Goal: Information Seeking & Learning: Learn about a topic

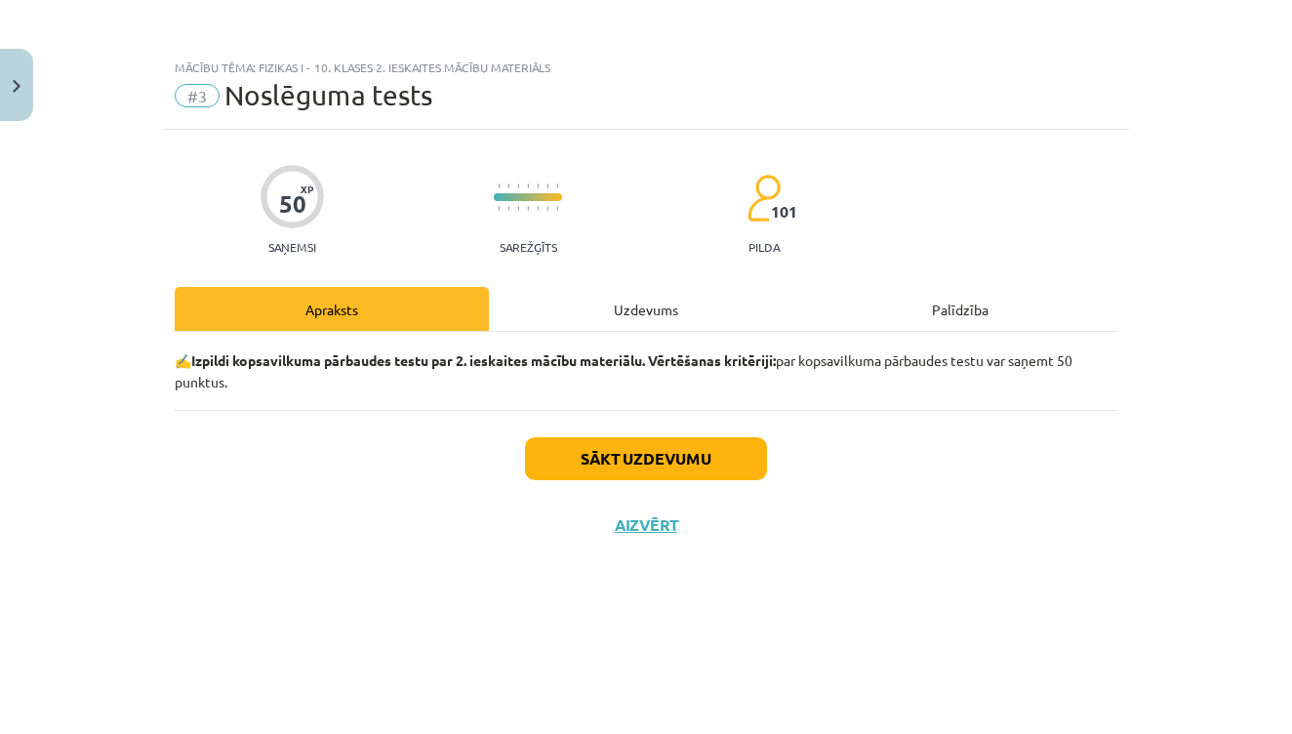
scroll to position [596, 0]
click at [31, 90] on button "Close" at bounding box center [16, 85] width 33 height 72
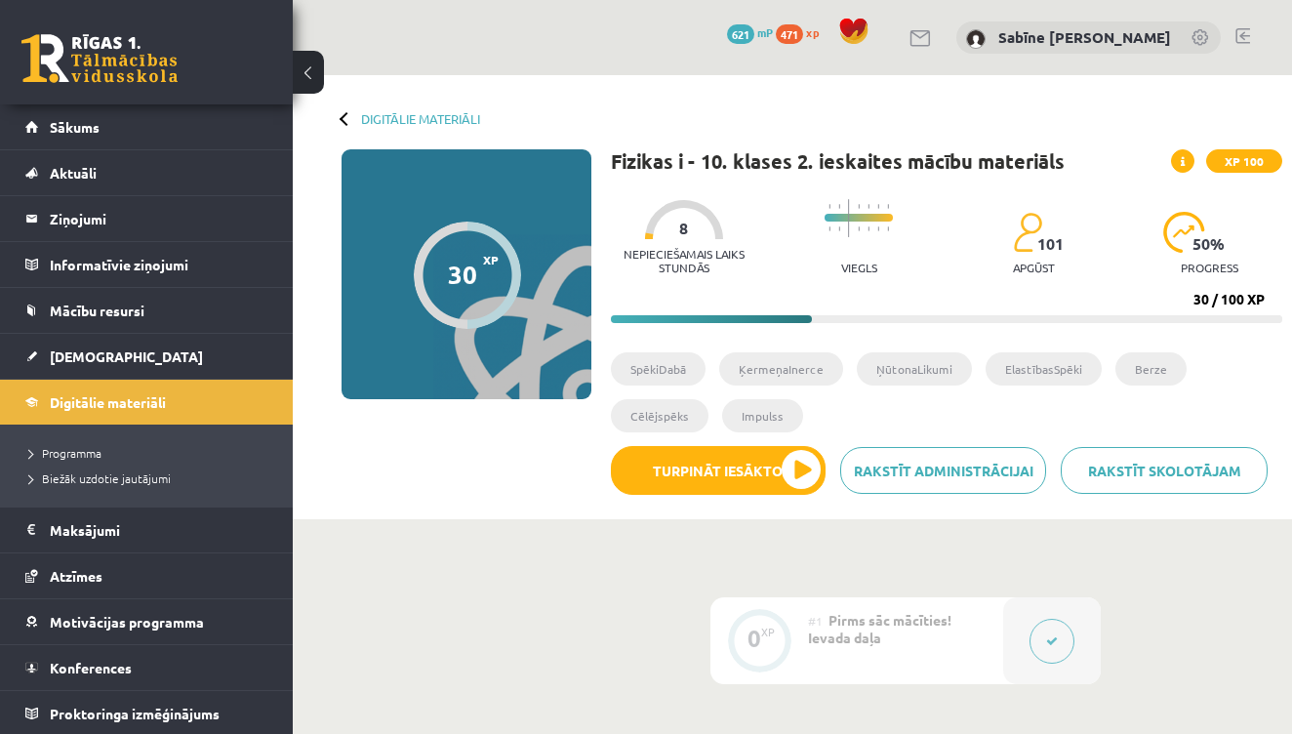
scroll to position [0, 0]
click at [346, 117] on div at bounding box center [347, 118] width 14 height 14
click at [342, 125] on div "Digitālie materiāli" at bounding box center [411, 118] width 139 height 15
click at [344, 120] on div at bounding box center [347, 118] width 14 height 14
click at [342, 123] on div "Digitālie materiāli" at bounding box center [411, 118] width 139 height 15
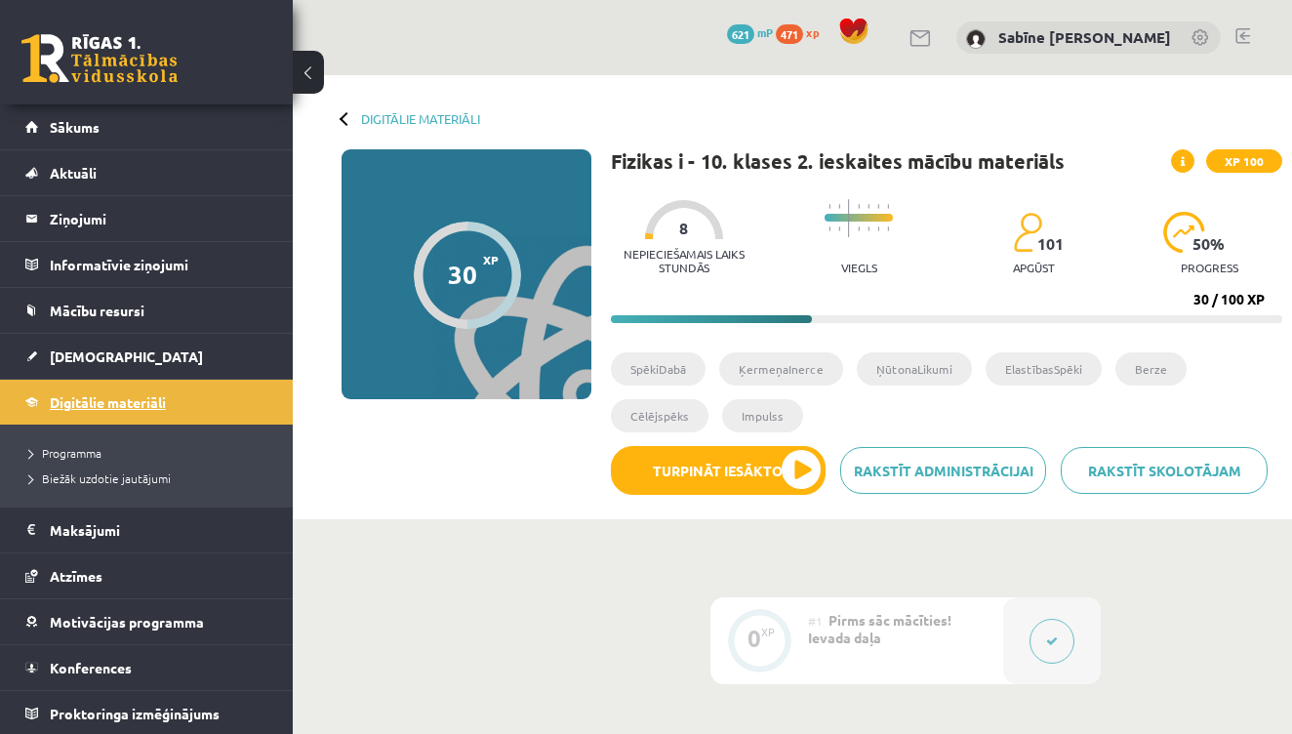
click at [73, 395] on span "Digitālie materiāli" at bounding box center [108, 402] width 116 height 18
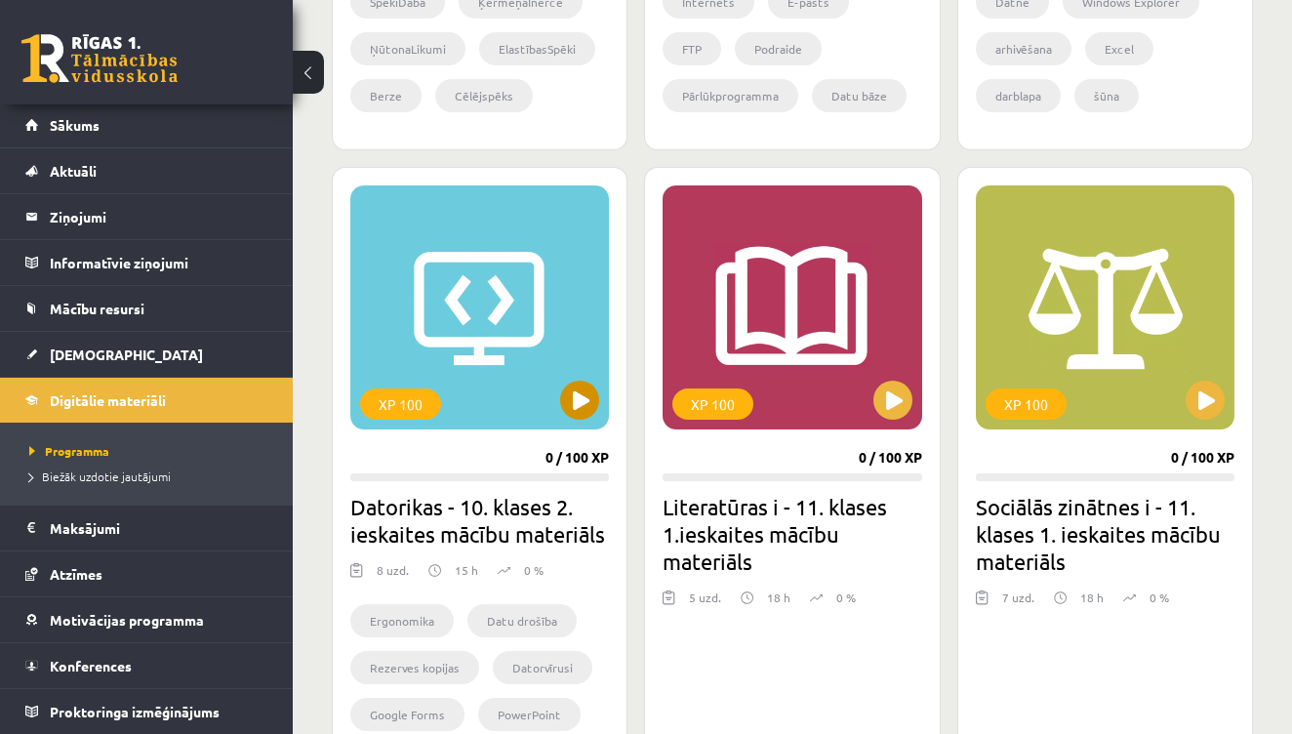
scroll to position [1636, 0]
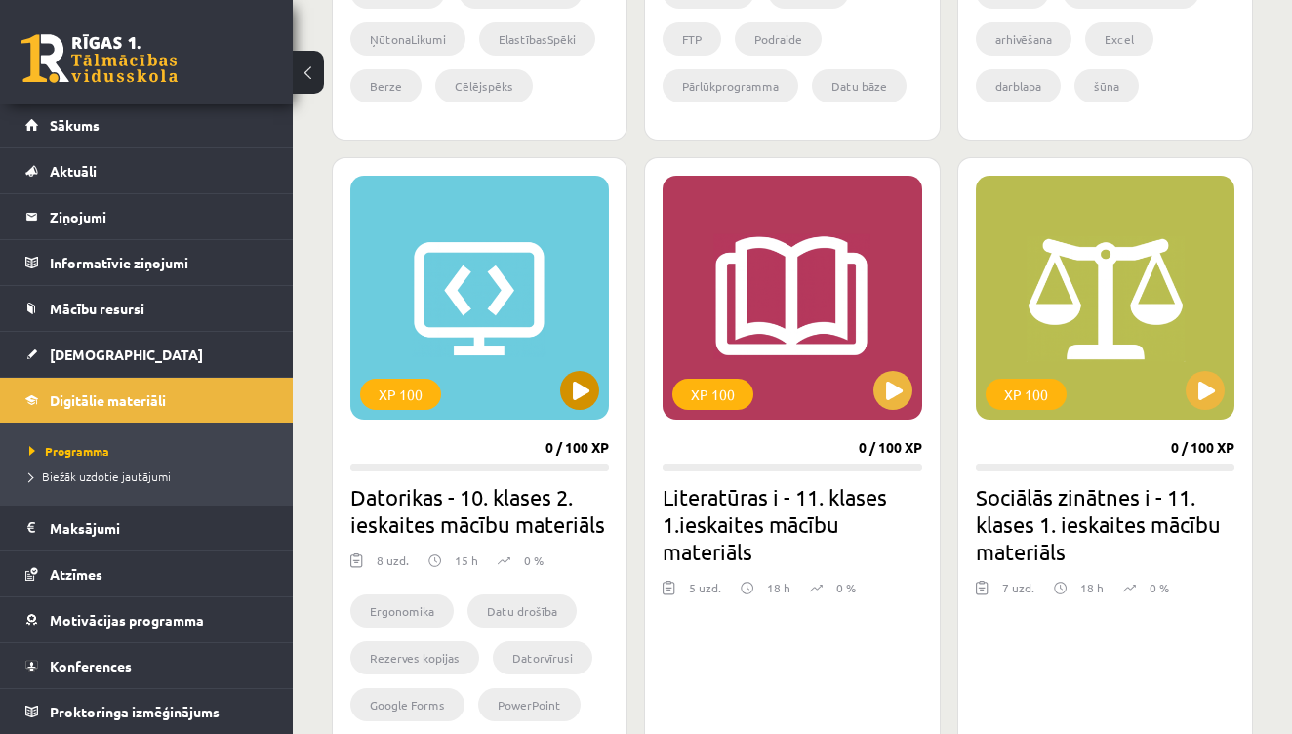
click at [574, 389] on button at bounding box center [579, 390] width 39 height 39
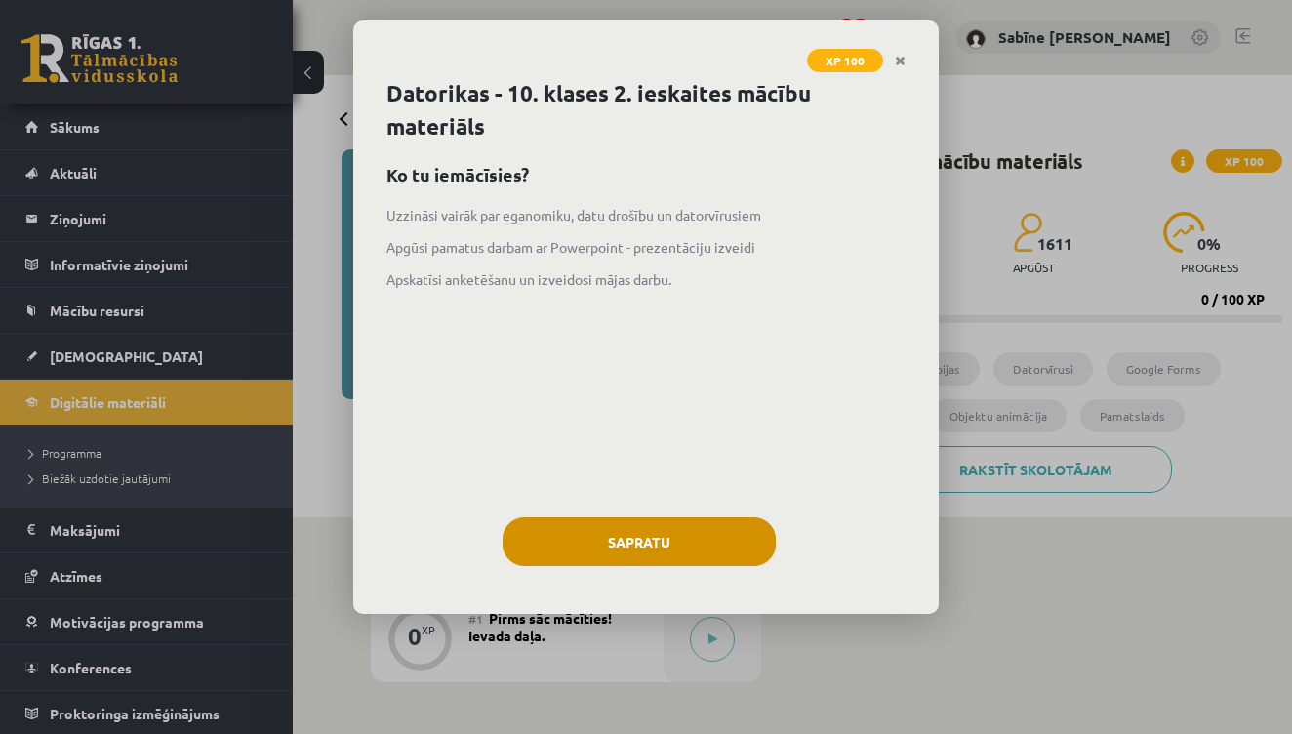
click at [527, 556] on button "Sapratu" at bounding box center [639, 541] width 273 height 49
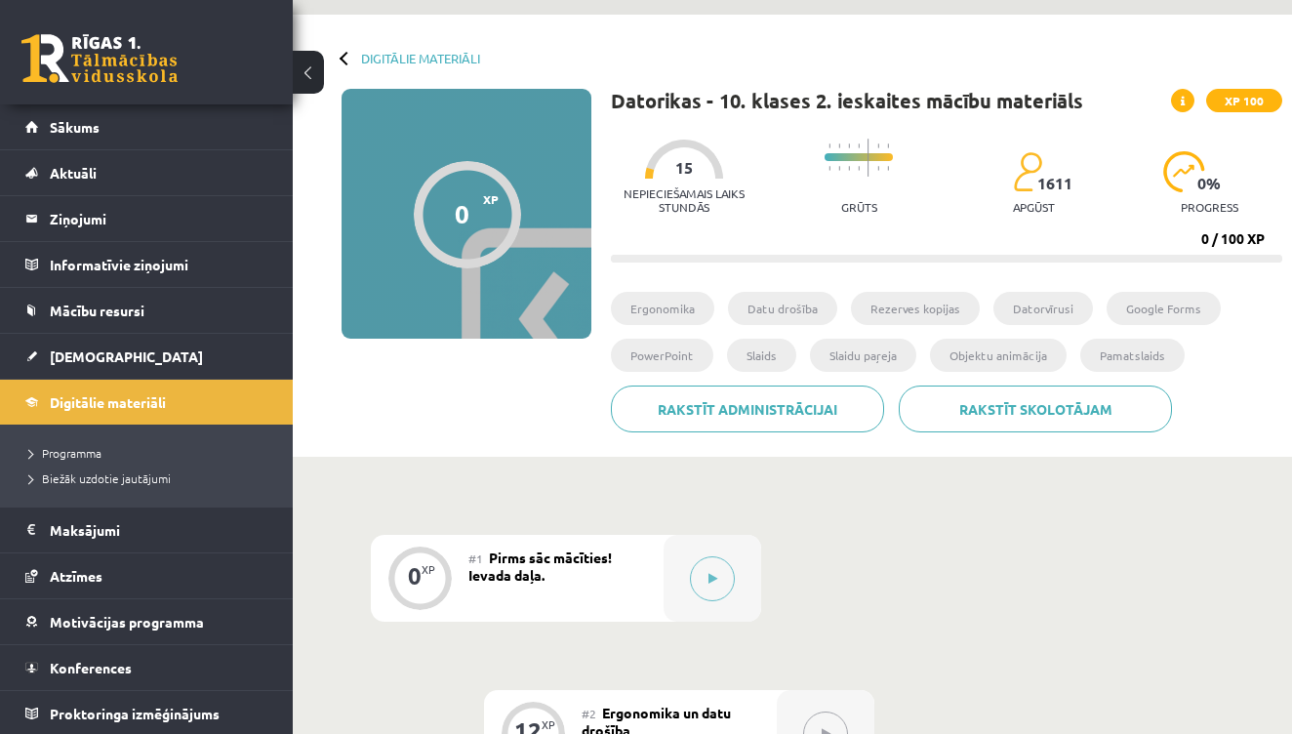
scroll to position [59, 0]
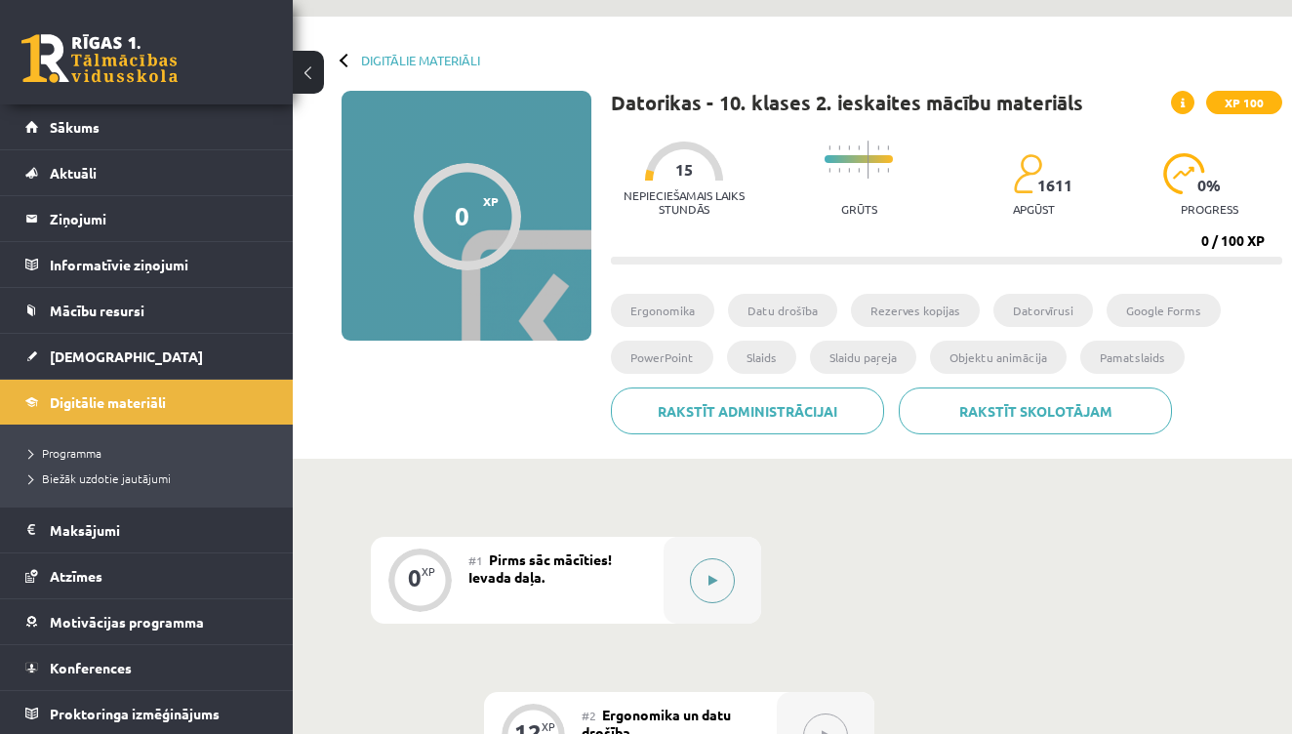
click at [723, 585] on button at bounding box center [712, 580] width 45 height 45
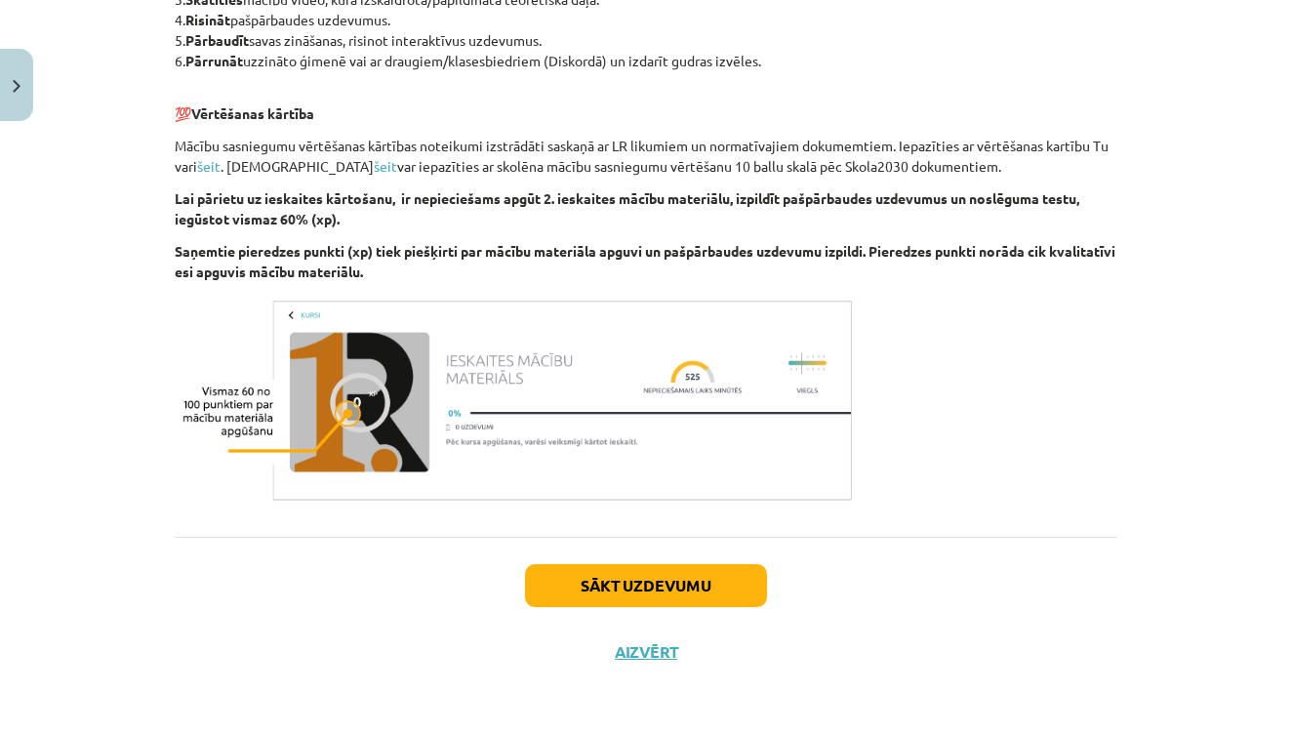
scroll to position [1079, 0]
click at [604, 573] on button "Sākt uzdevumu" at bounding box center [646, 585] width 242 height 43
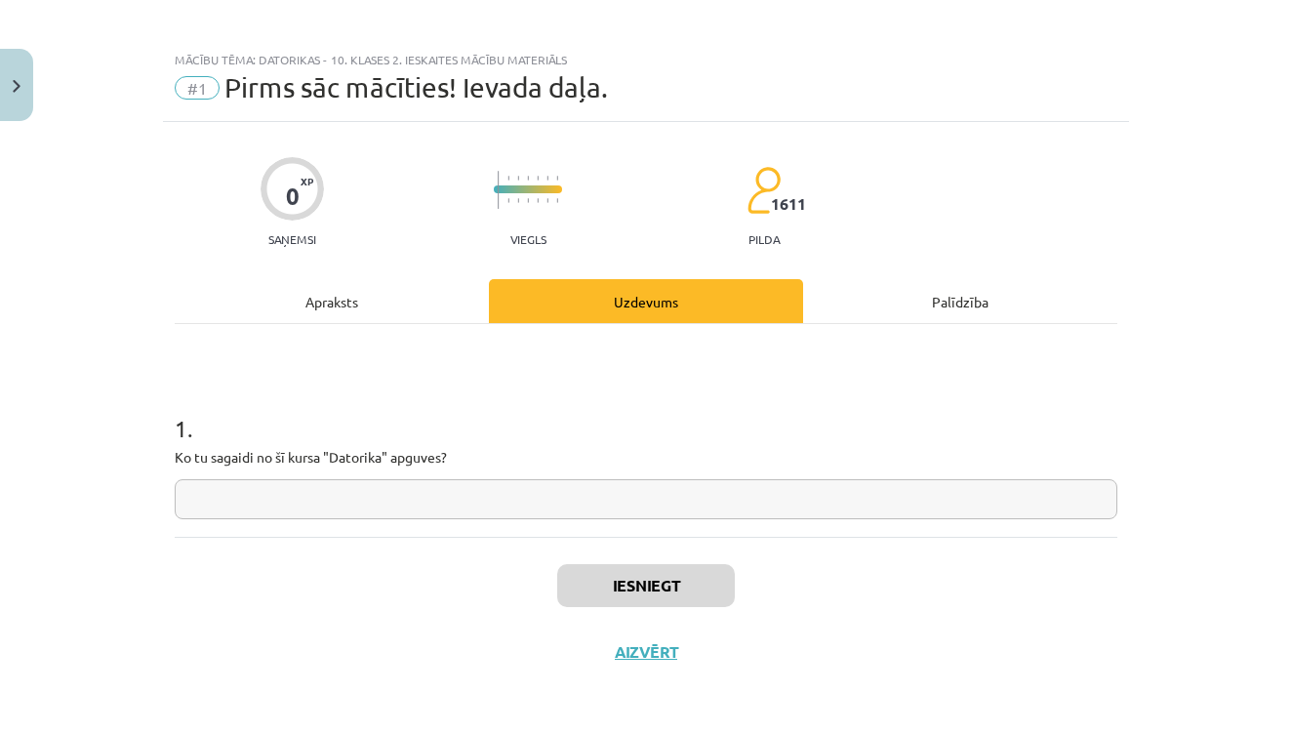
click at [223, 491] on input "text" at bounding box center [646, 499] width 943 height 40
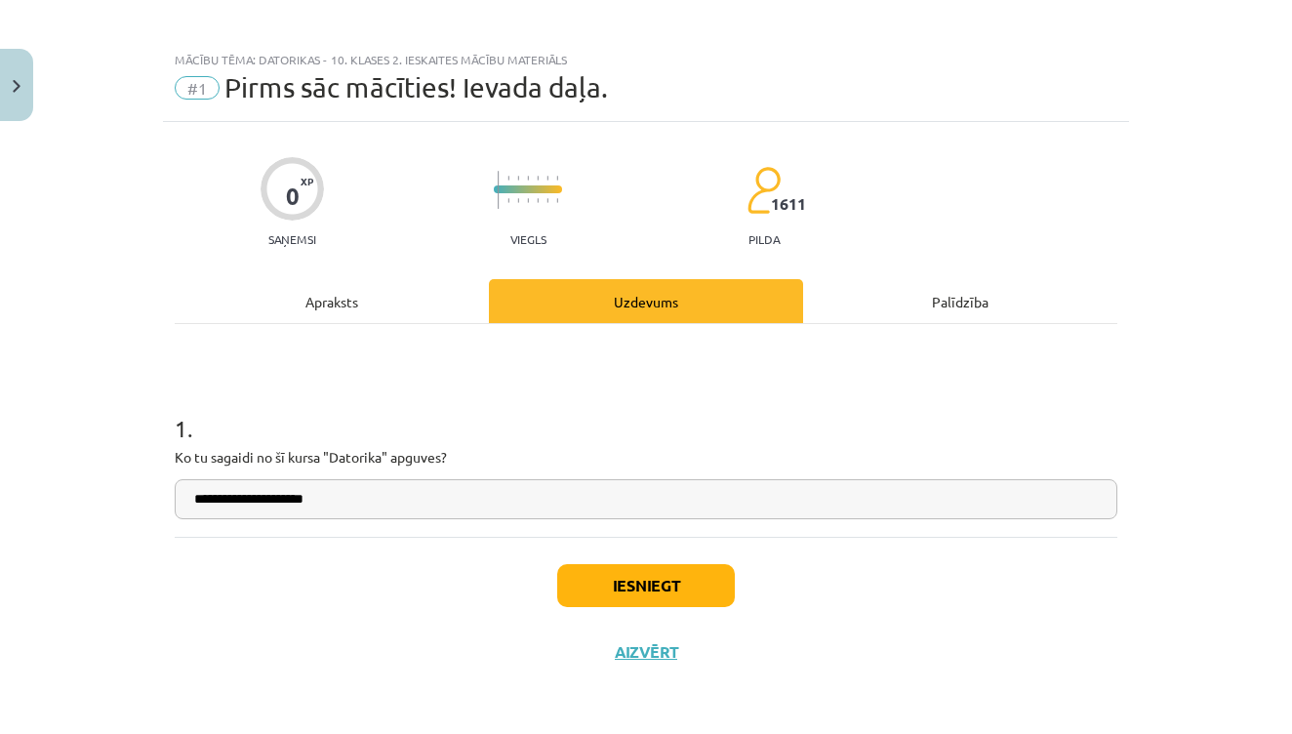
type input "**********"
click at [650, 581] on button "Iesniegt" at bounding box center [646, 585] width 178 height 43
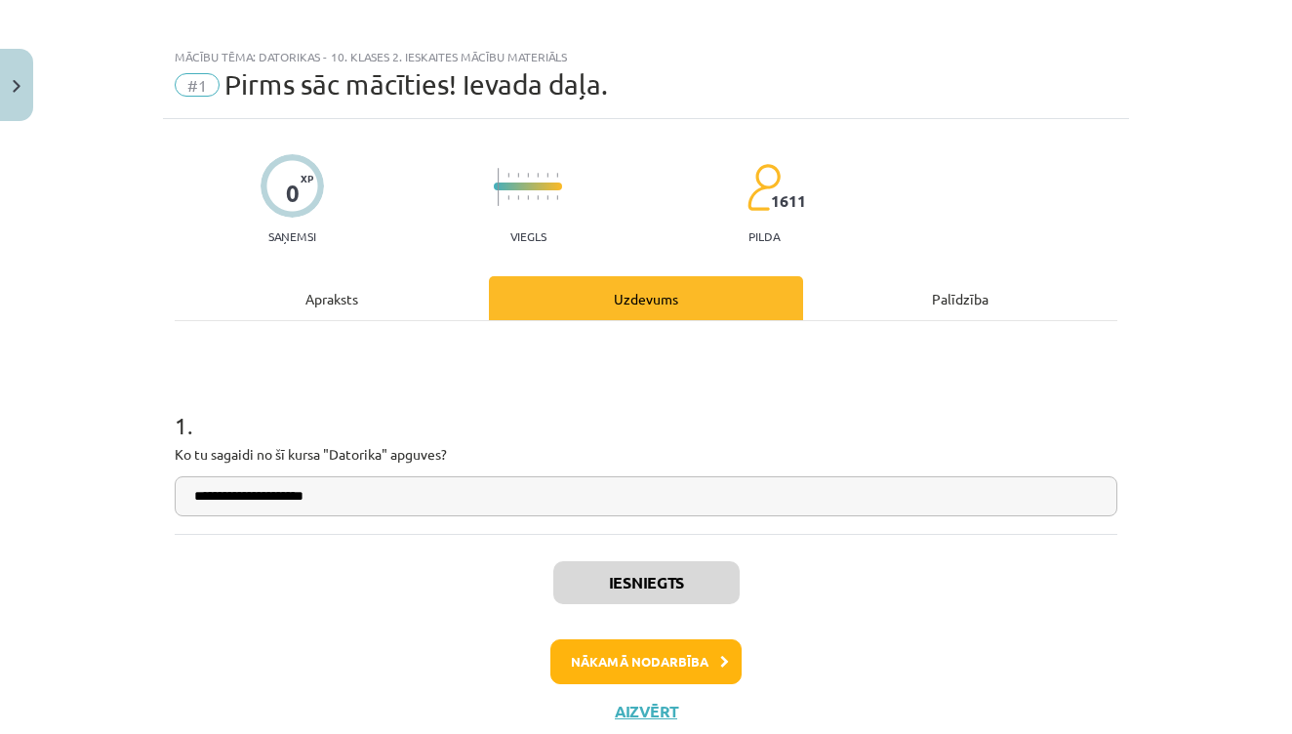
click at [667, 660] on button "Nākamā nodarbība" at bounding box center [645, 661] width 191 height 45
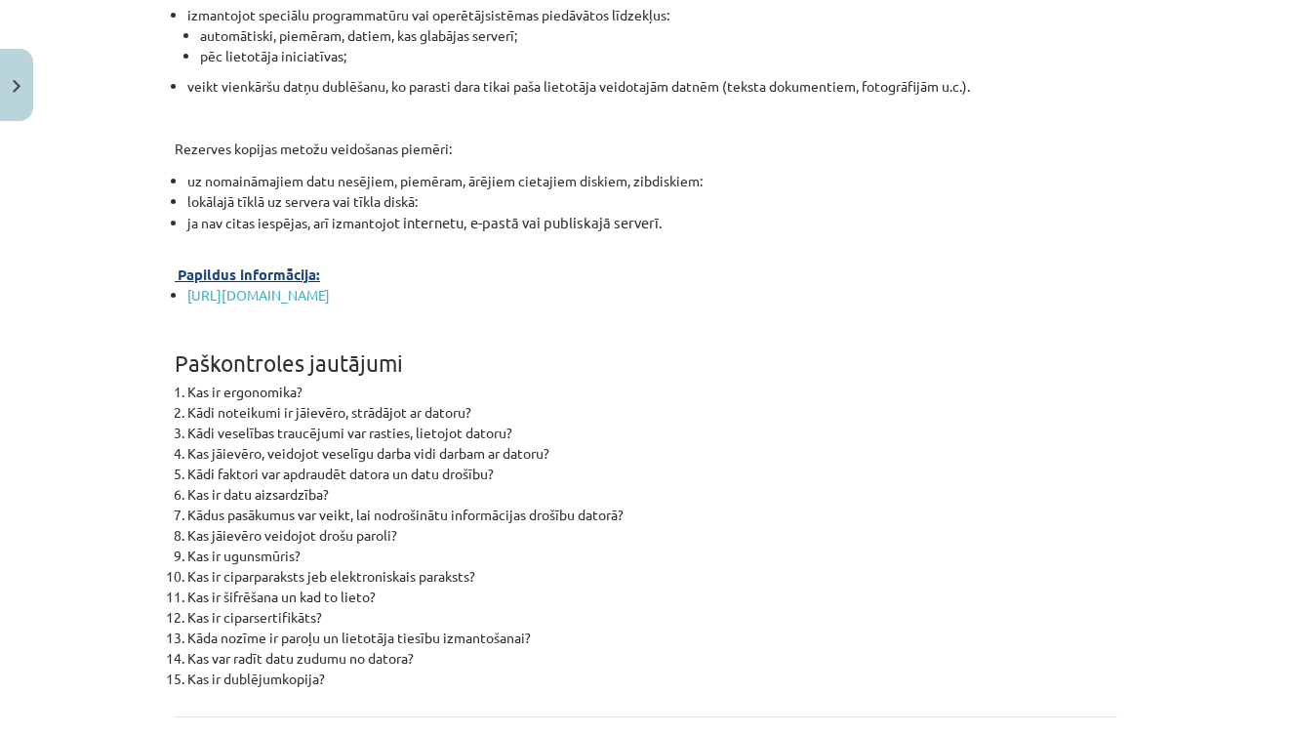
scroll to position [5898, 0]
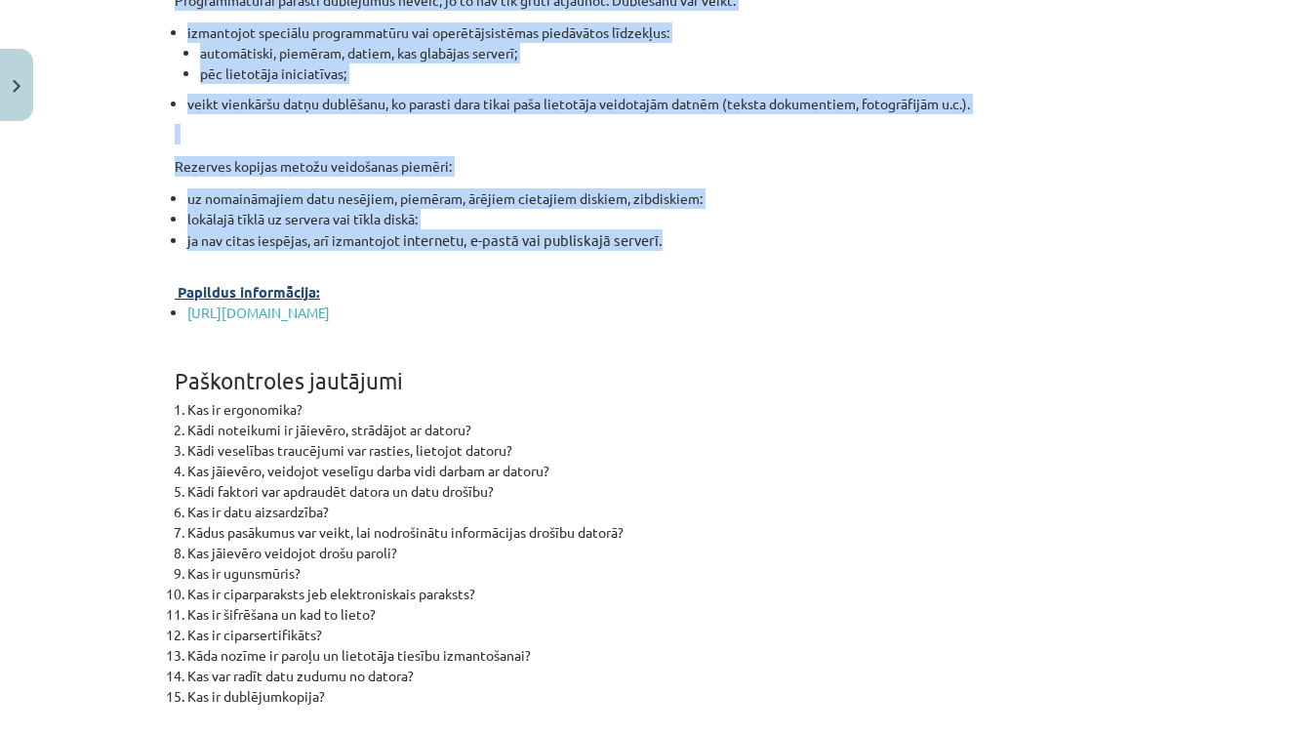
drag, startPoint x: 175, startPoint y: 263, endPoint x: 714, endPoint y: 326, distance: 543.2
copy div "Ergonomika Ergonomika ir zinātne par cilvēka attiecībām ar darbu. Ergonomikas u…"
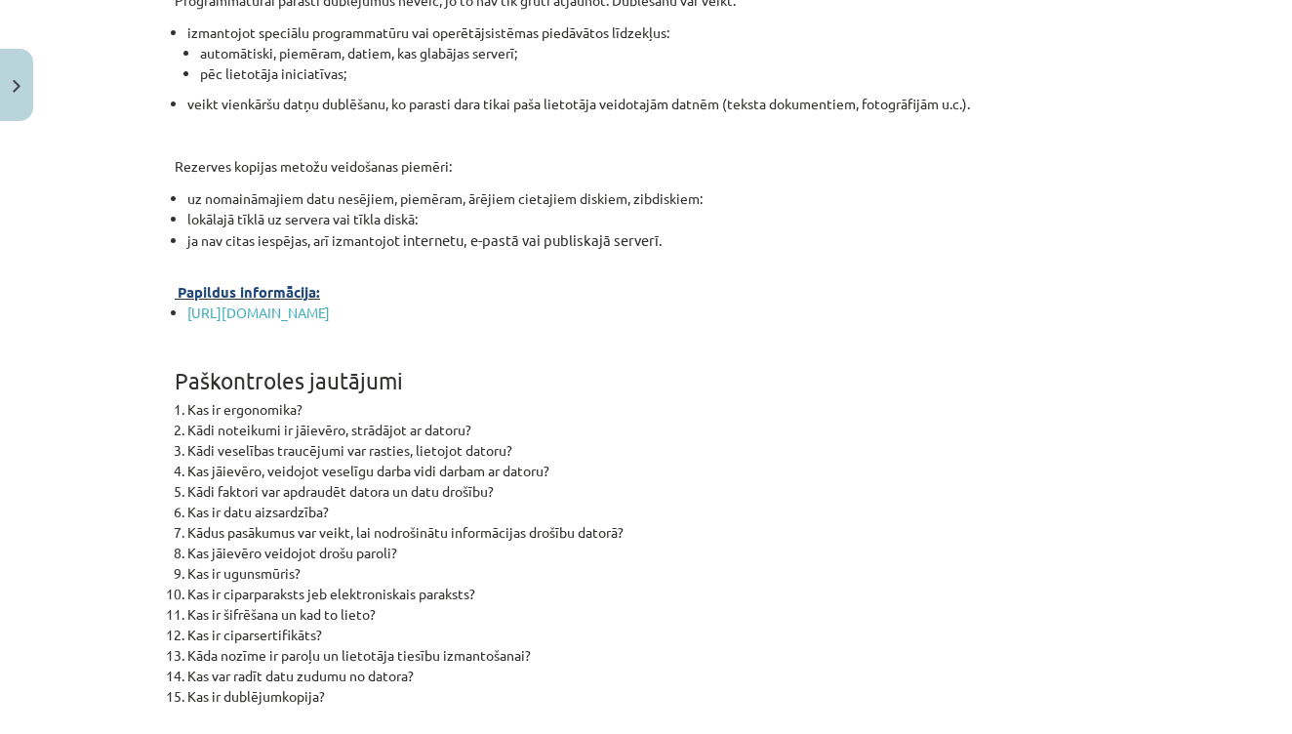
click at [878, 302] on p "Papildus informācija:" at bounding box center [646, 291] width 943 height 21
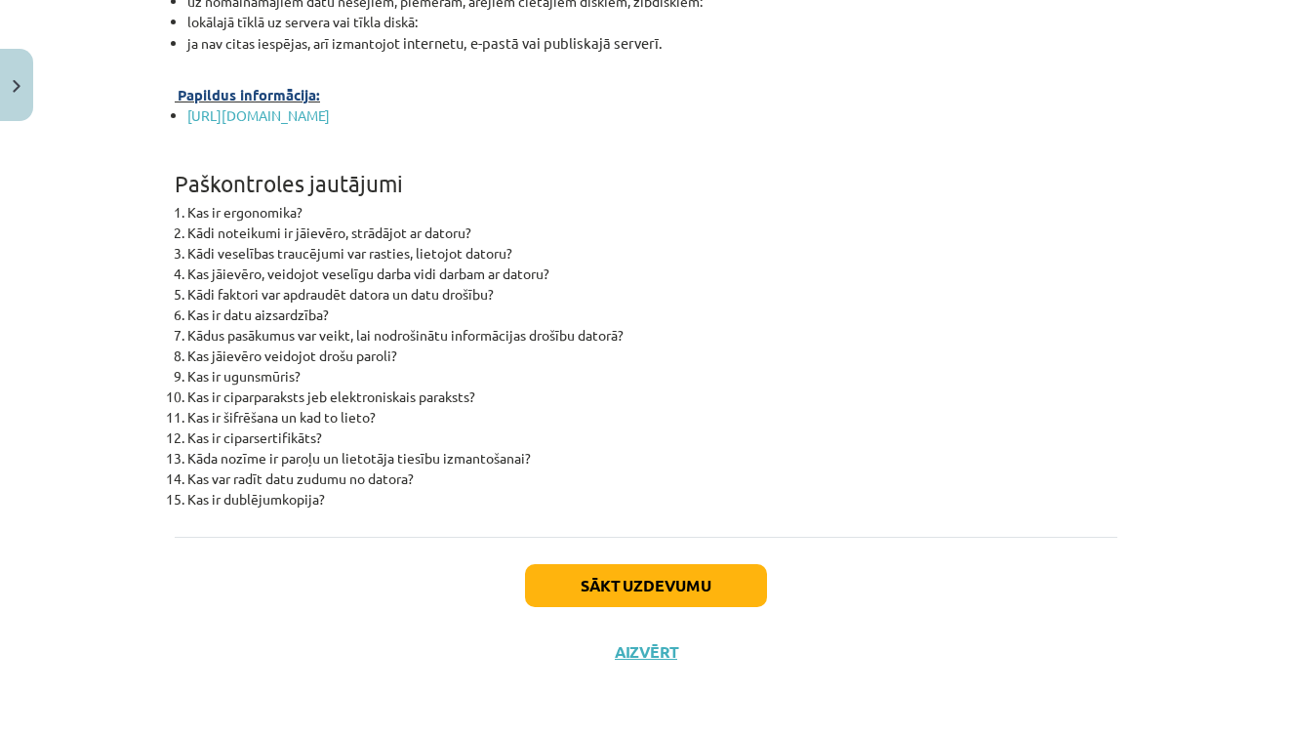
scroll to position [6184, 0]
click at [720, 575] on button "Sākt uzdevumu" at bounding box center [646, 585] width 242 height 43
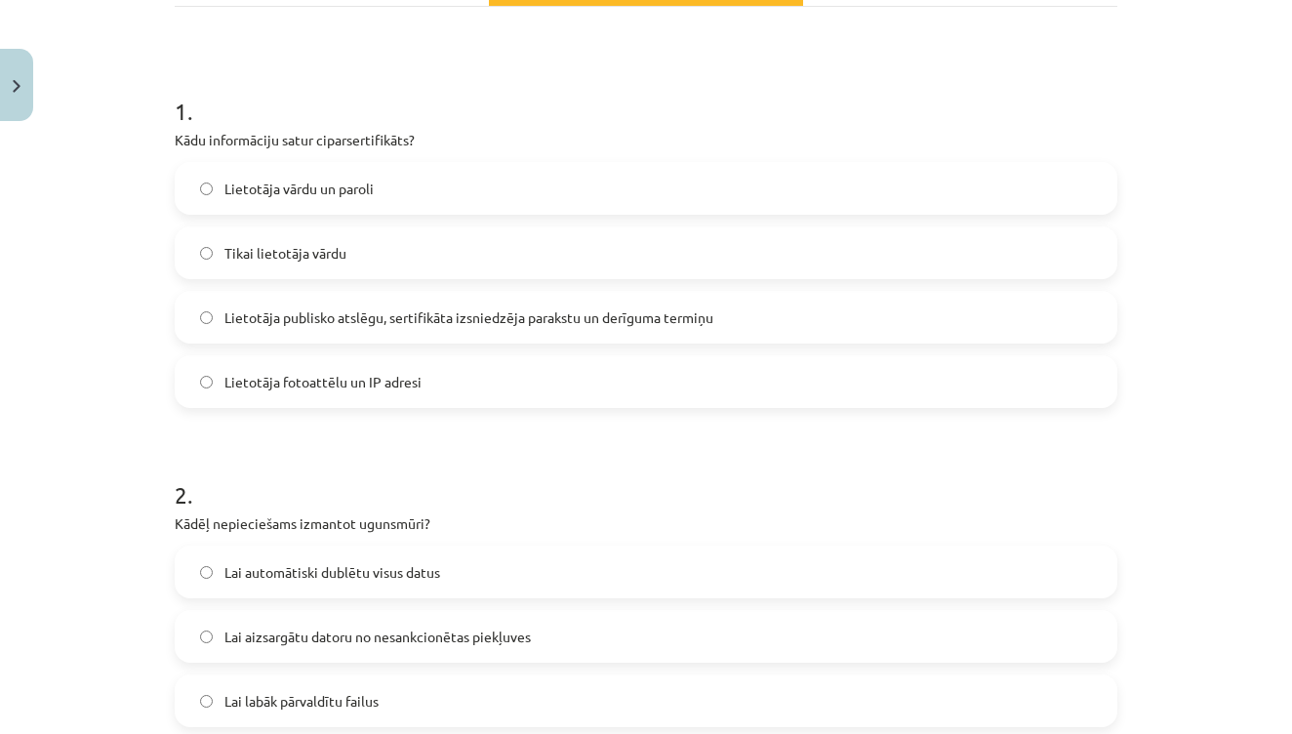
scroll to position [328, 0]
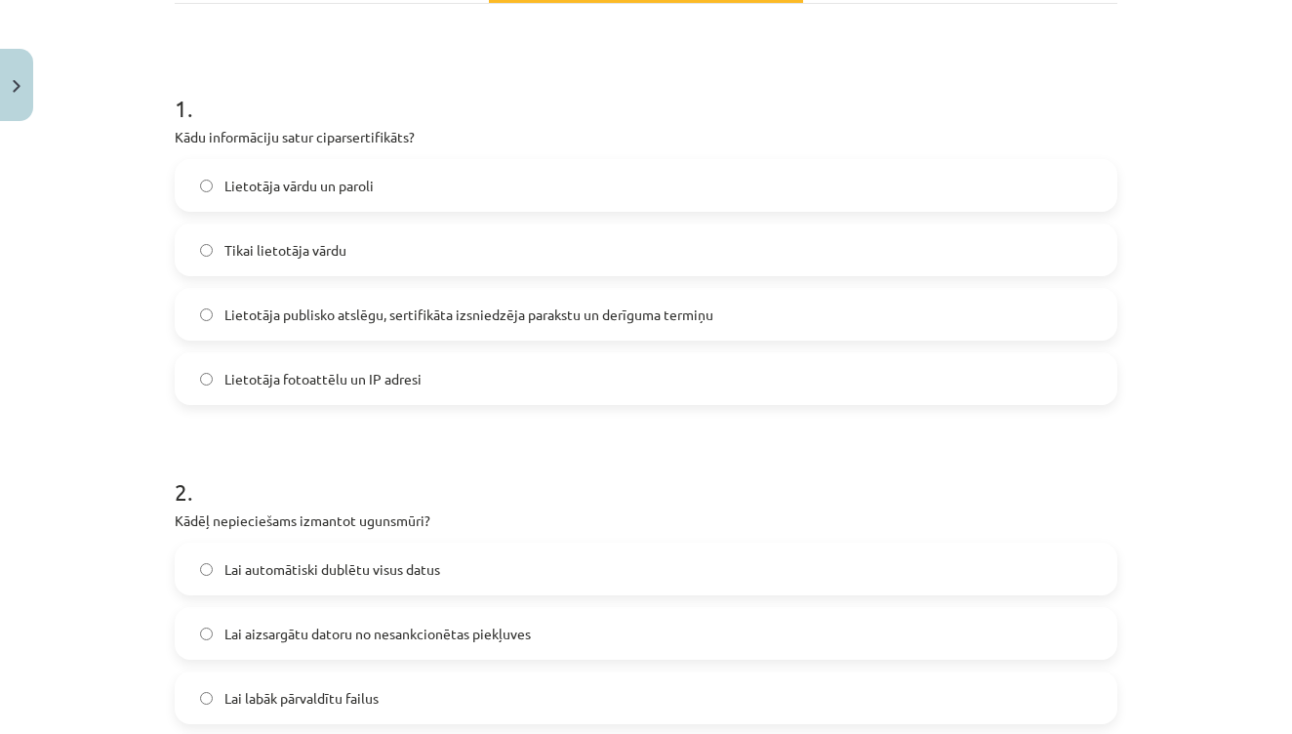
click at [695, 311] on span "Lietotāja publisko atslēgu, sertifikāta izsniedzēja parakstu un derīguma termiņu" at bounding box center [468, 314] width 489 height 20
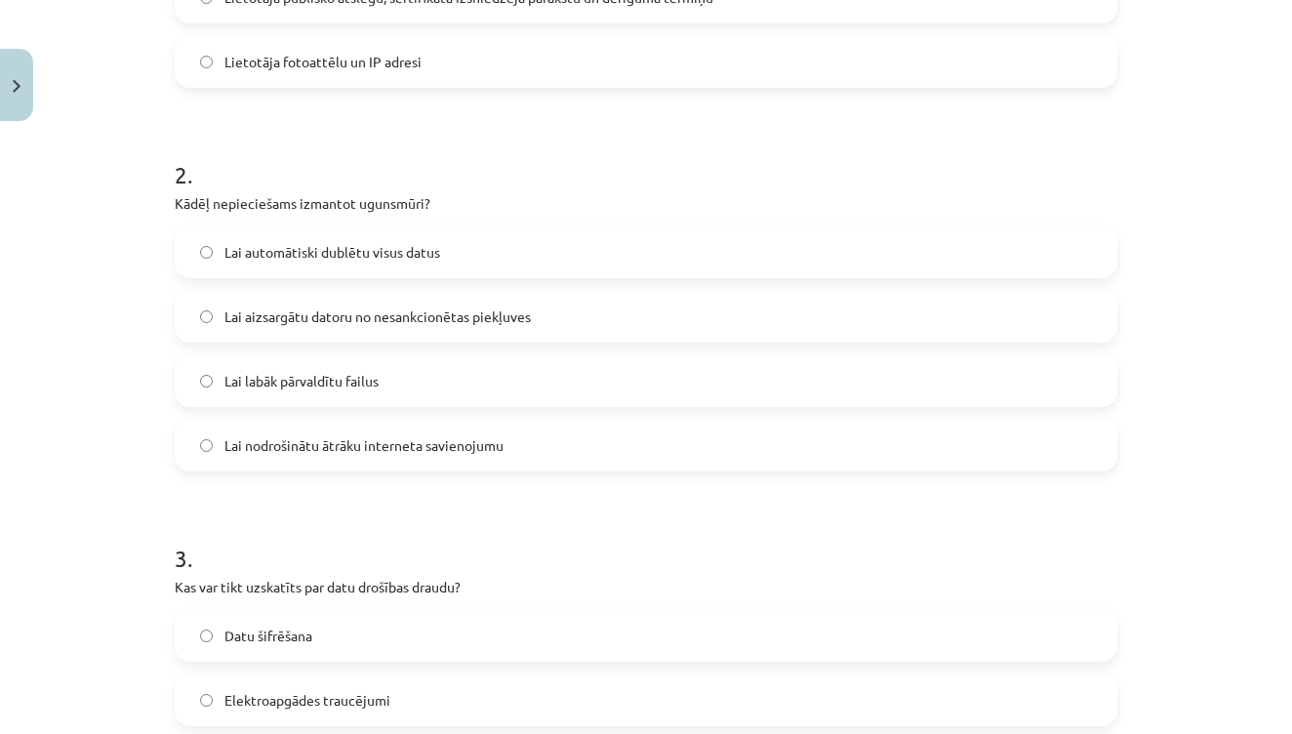
scroll to position [652, 0]
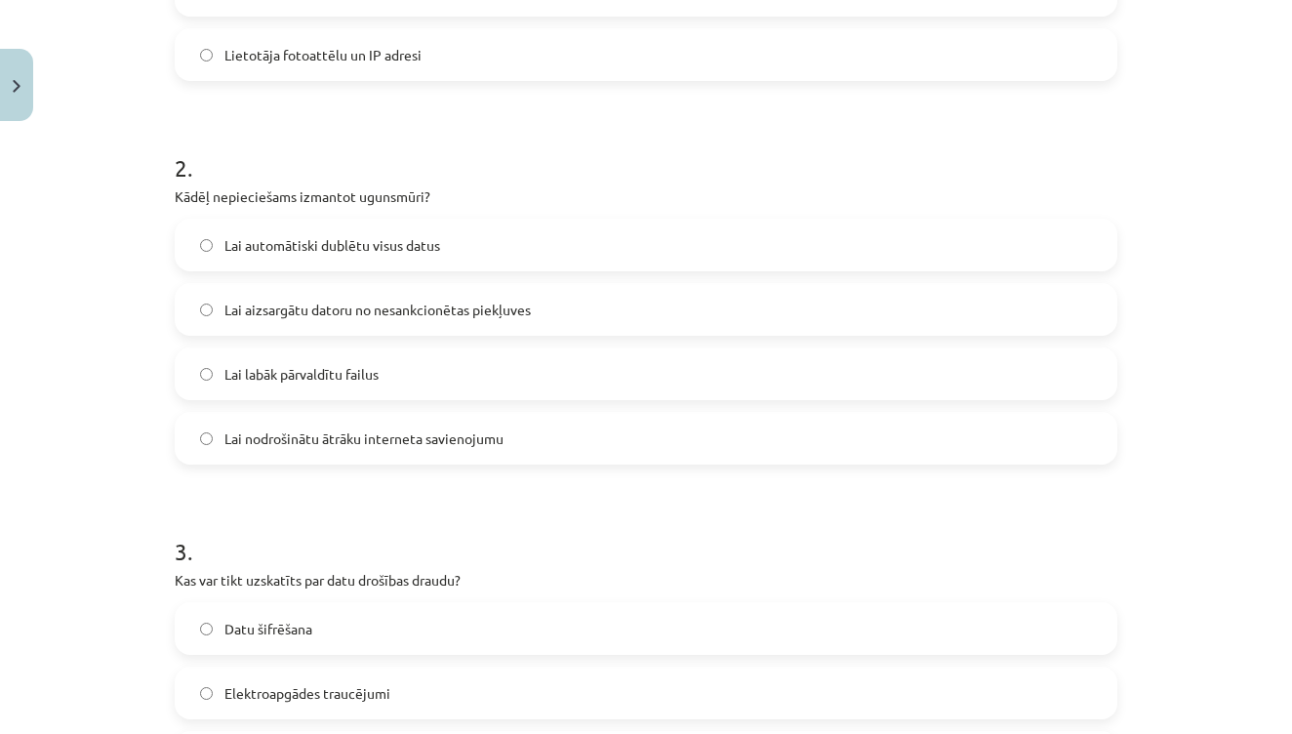
click at [468, 311] on span "Lai aizsargātu datoru no nesankcionētas piekļuves" at bounding box center [377, 310] width 306 height 20
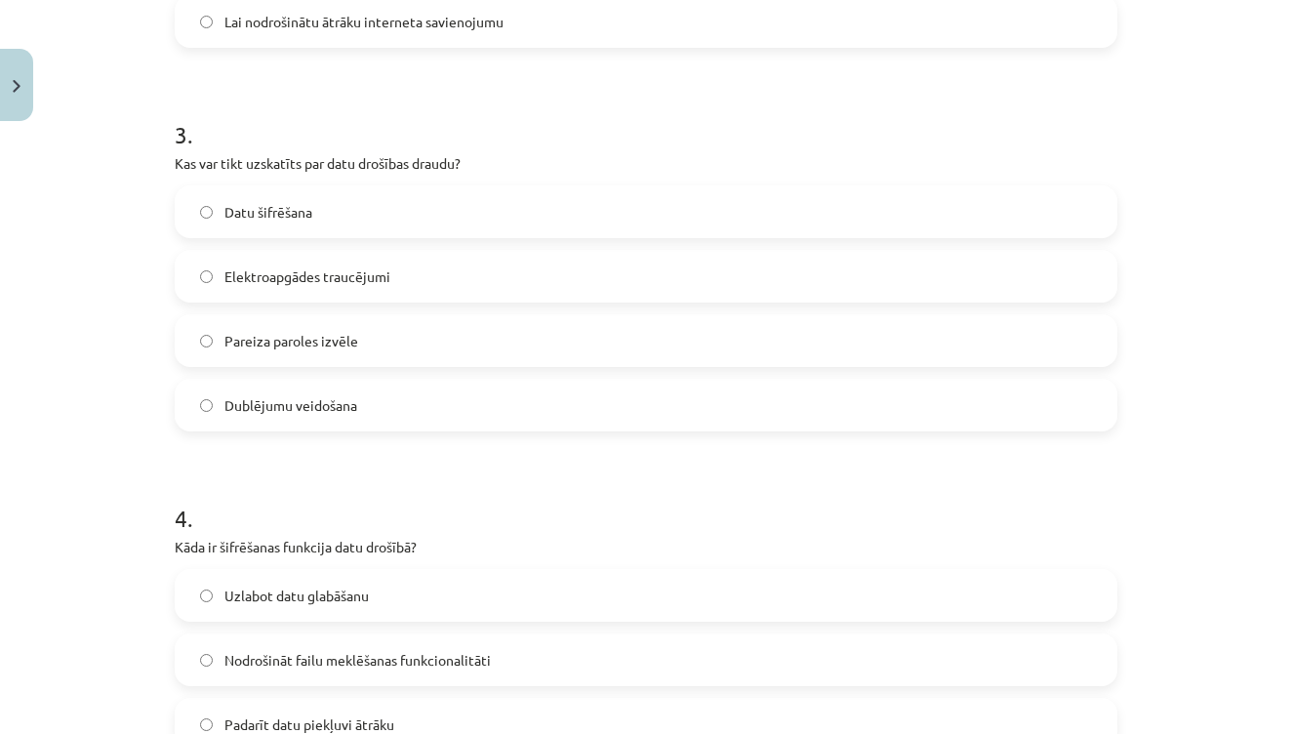
scroll to position [1072, 0]
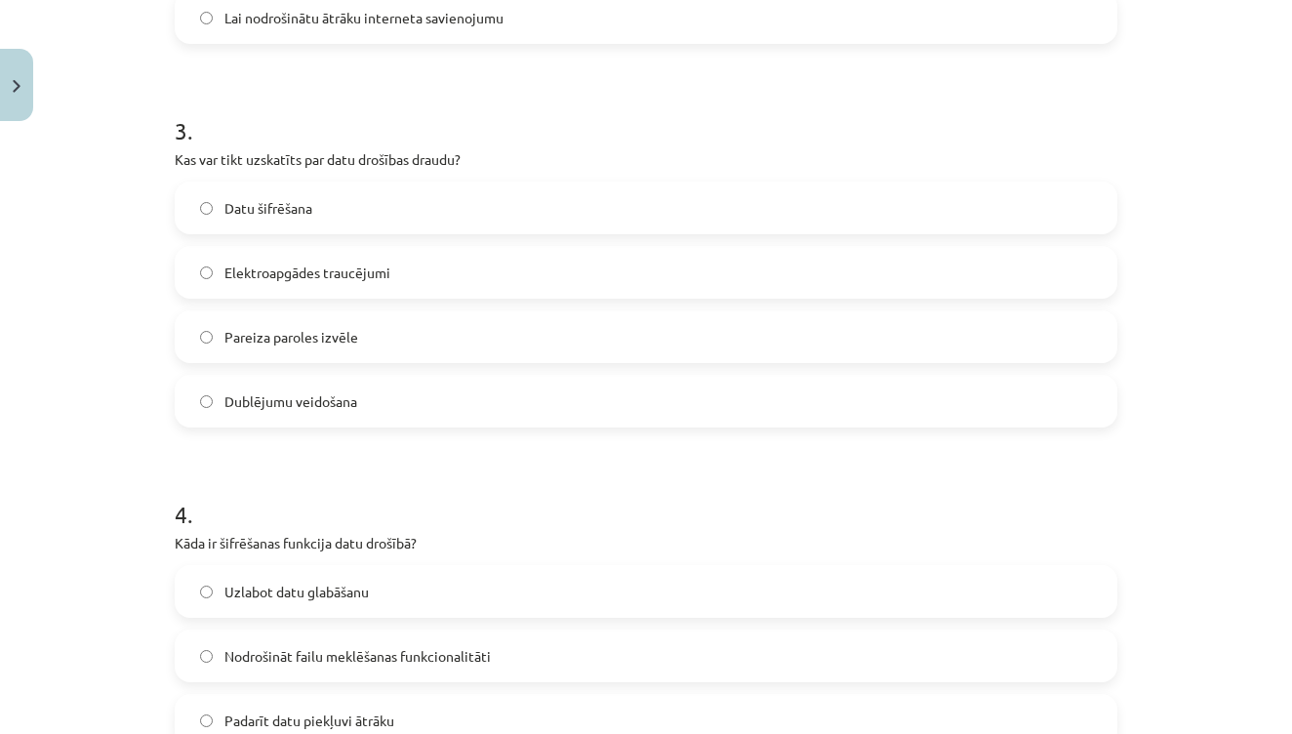
click at [351, 211] on label "Datu šifrēšana" at bounding box center [646, 207] width 939 height 49
click at [416, 381] on label "Dublējumu veidošana" at bounding box center [646, 401] width 939 height 49
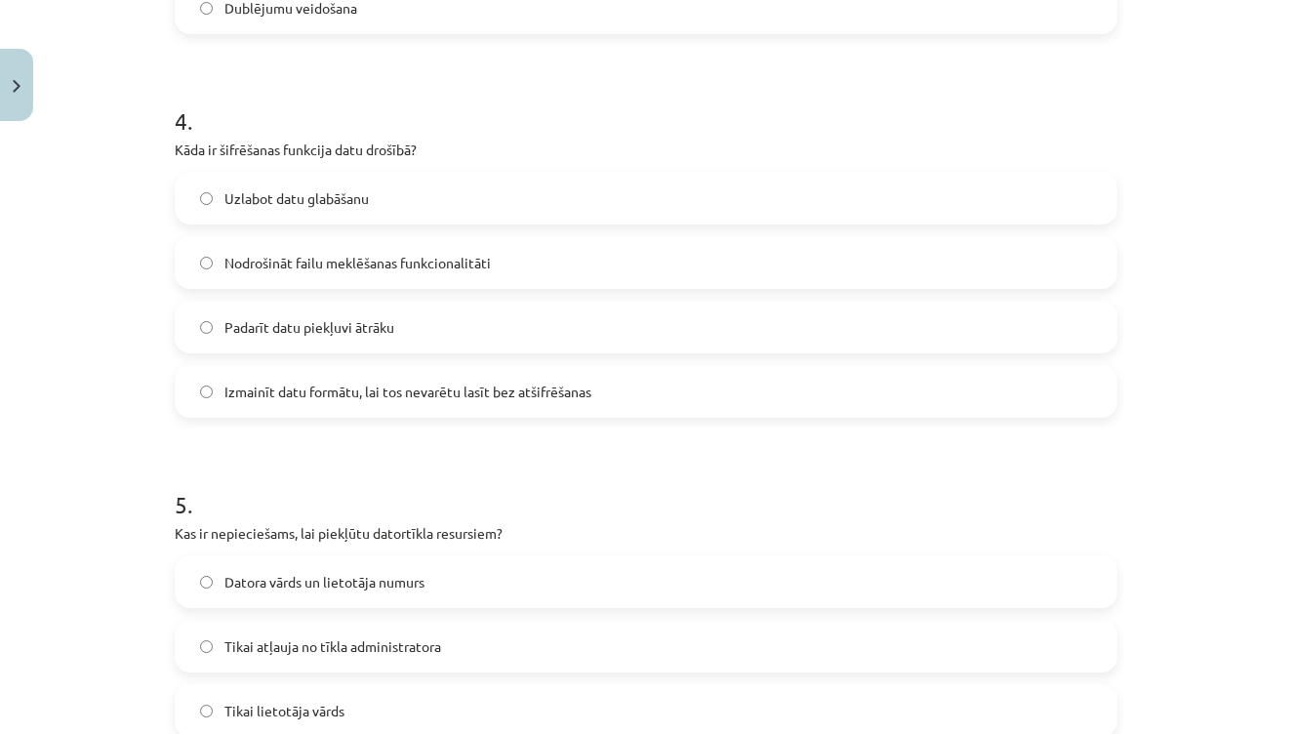
scroll to position [1474, 0]
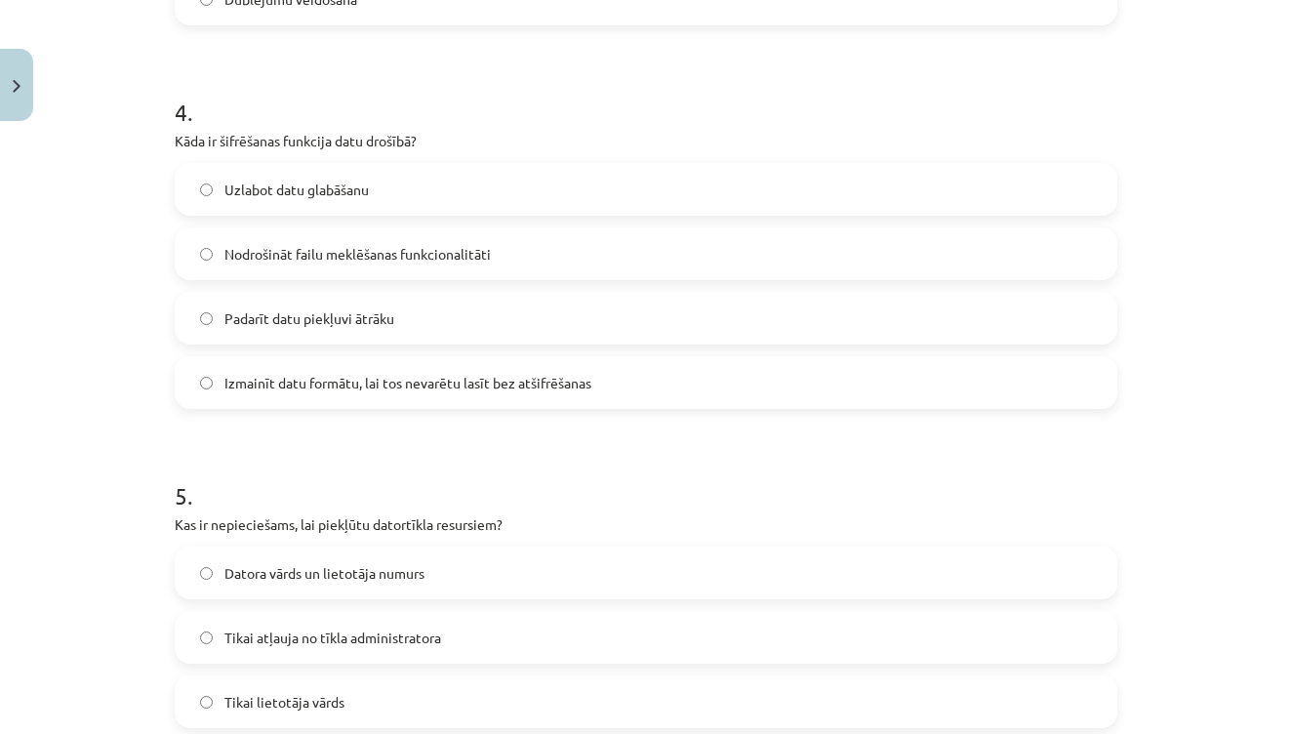
click at [547, 373] on span "Izmainīt datu formātu, lai tos nevarētu lasīt bez atšifrēšanas" at bounding box center [407, 383] width 367 height 20
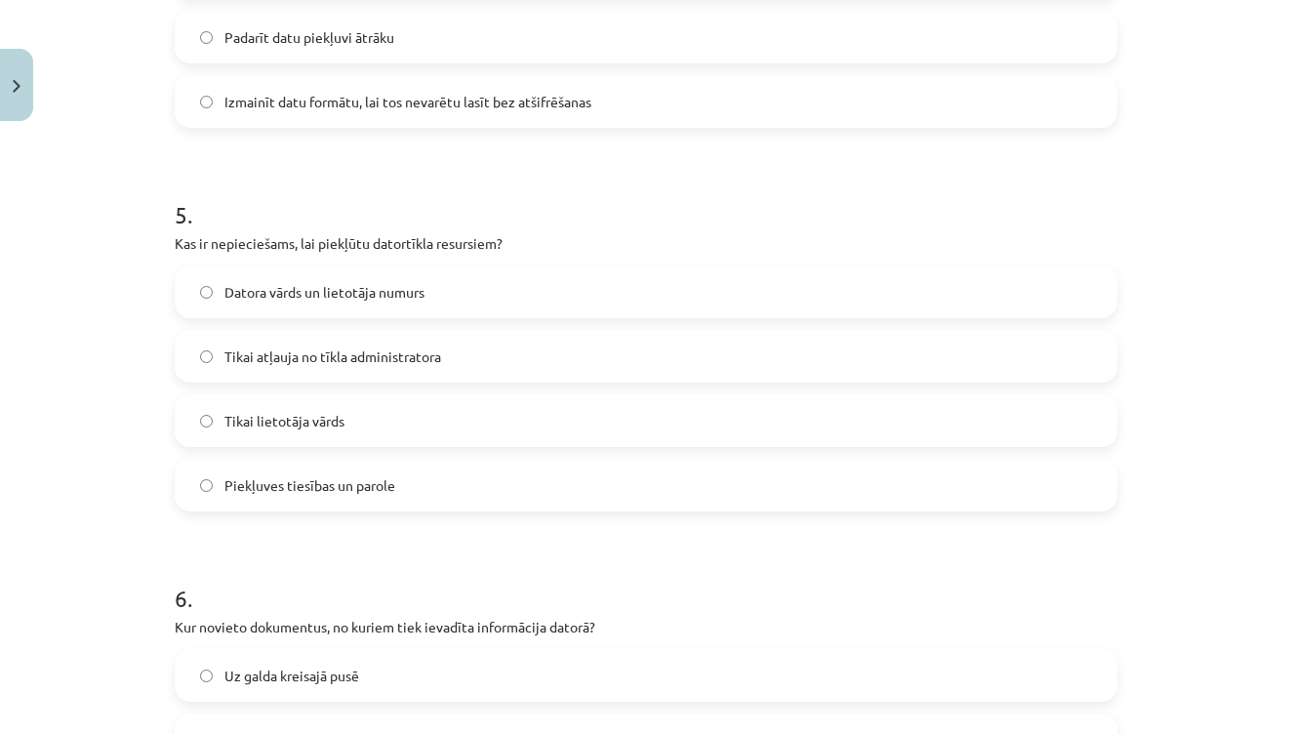
scroll to position [1800, 0]
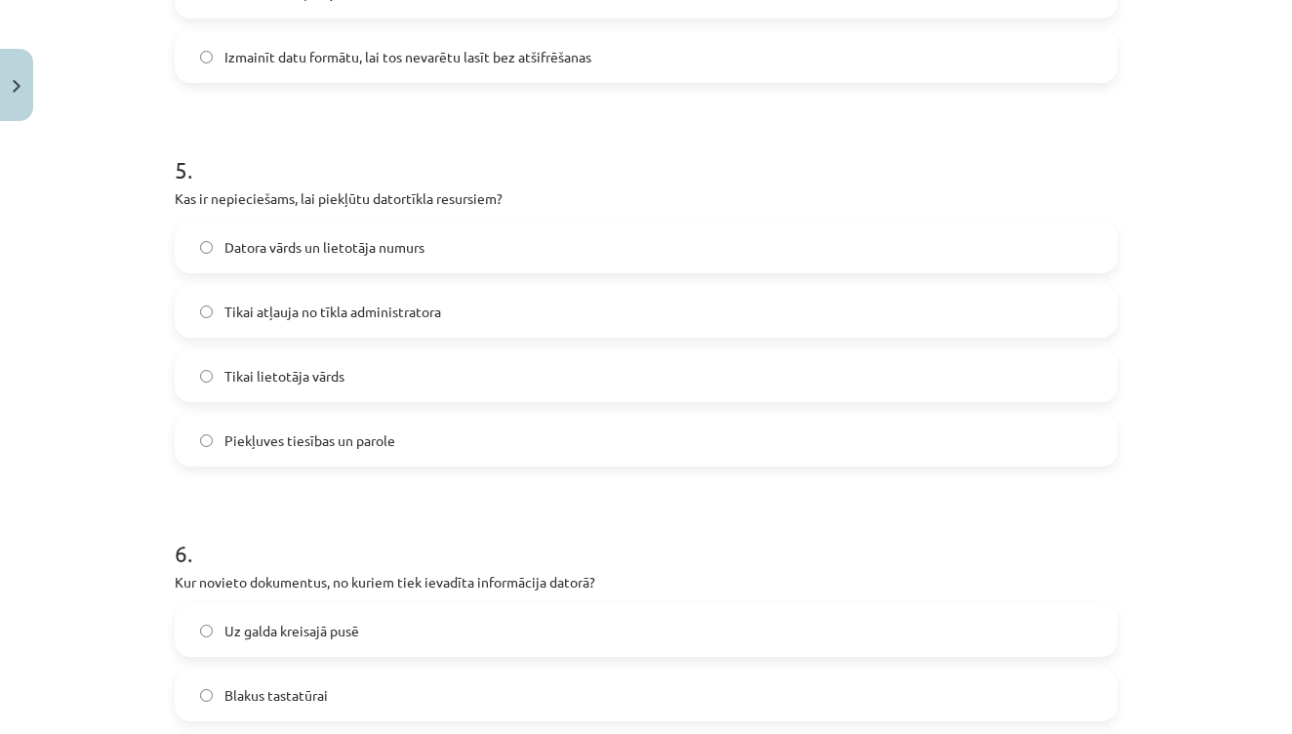
click at [278, 446] on span "Piekļuves tiesības un parole" at bounding box center [309, 440] width 171 height 20
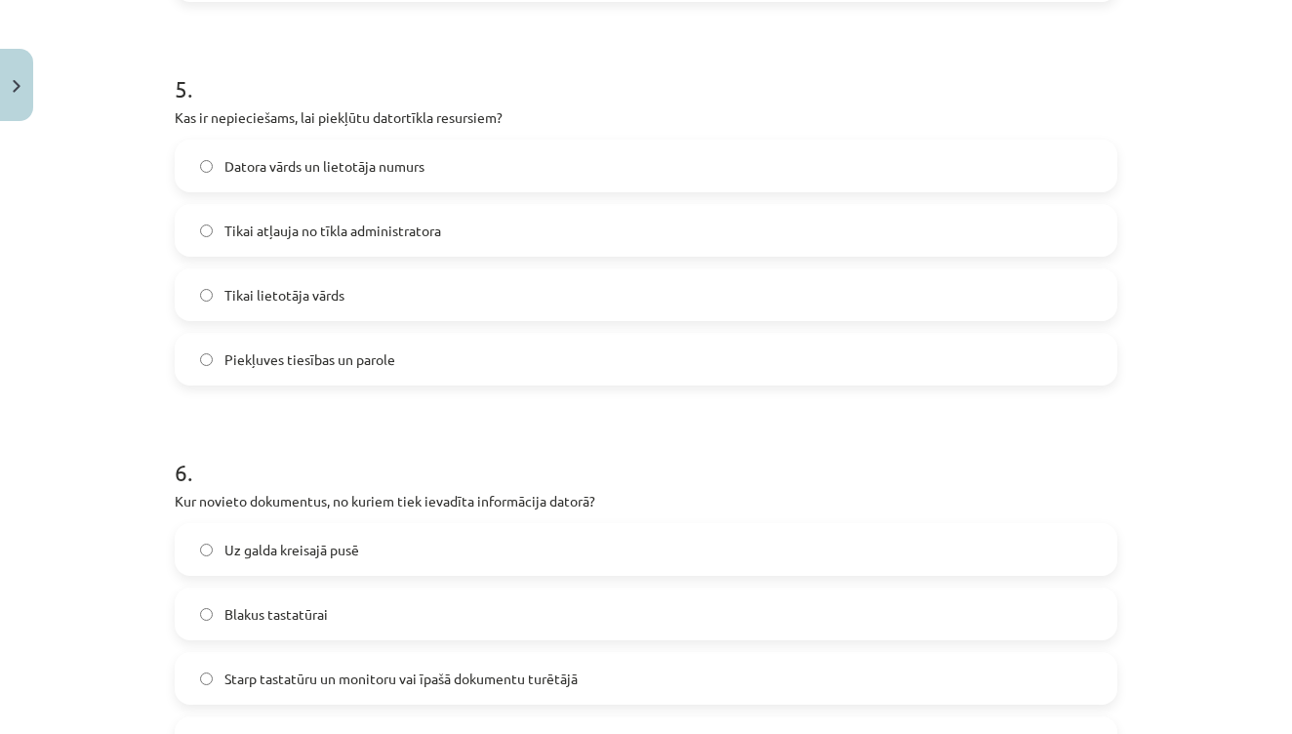
scroll to position [2024, 0]
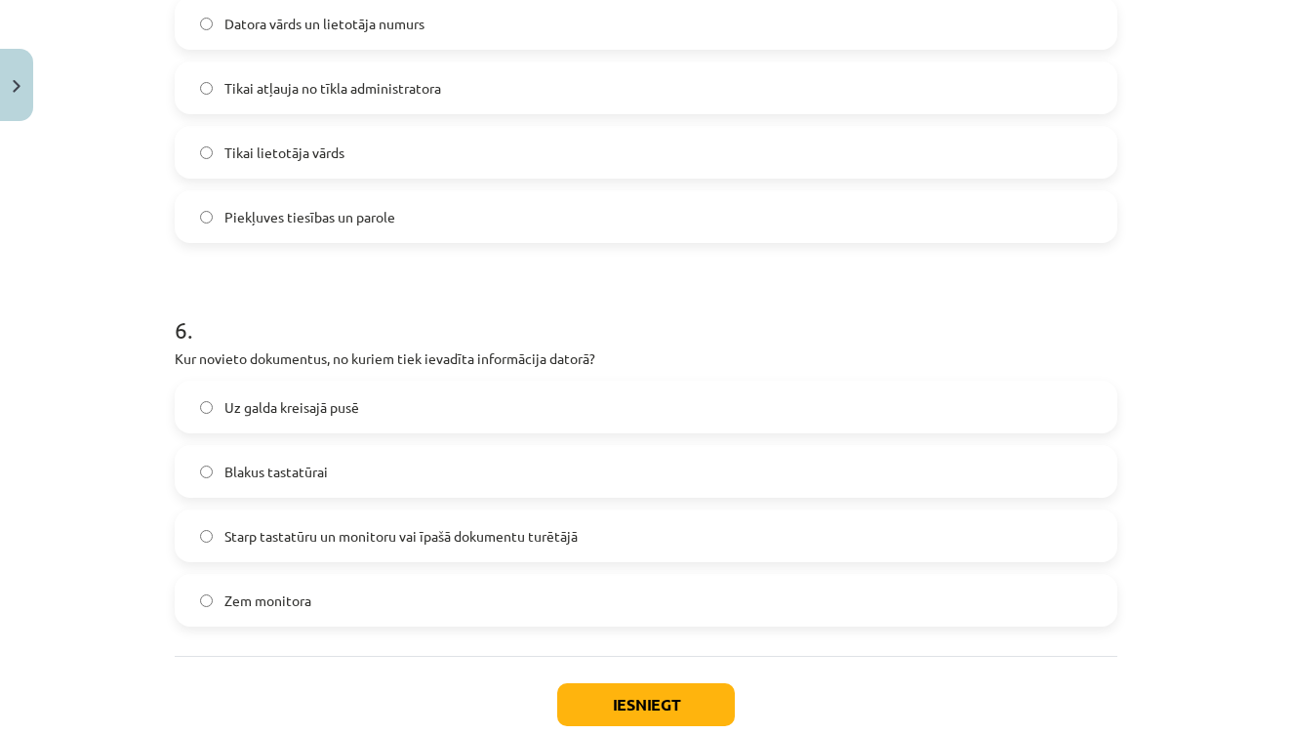
click at [468, 532] on span "Starp tastatūru un monitoru vai īpašā dokumentu turētājā" at bounding box center [400, 536] width 353 height 20
click at [659, 693] on button "Iesniegt" at bounding box center [646, 704] width 178 height 43
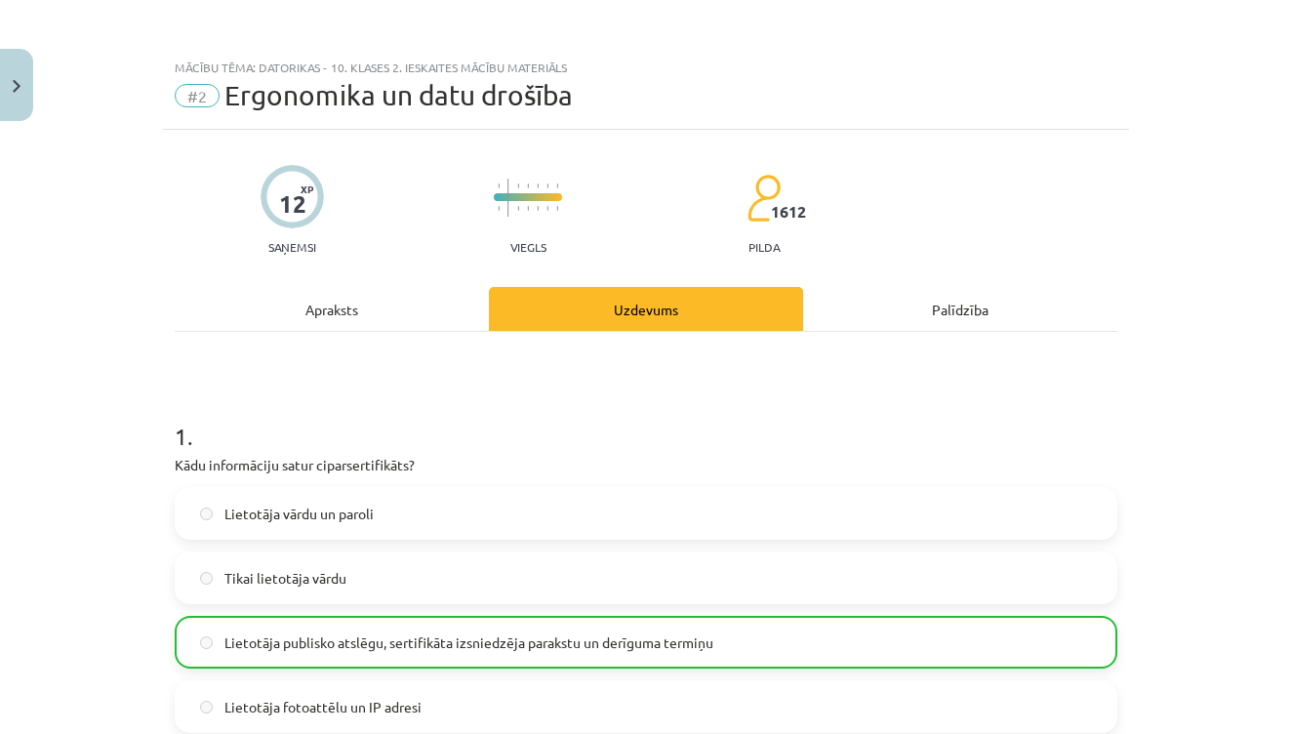
scroll to position [0, 0]
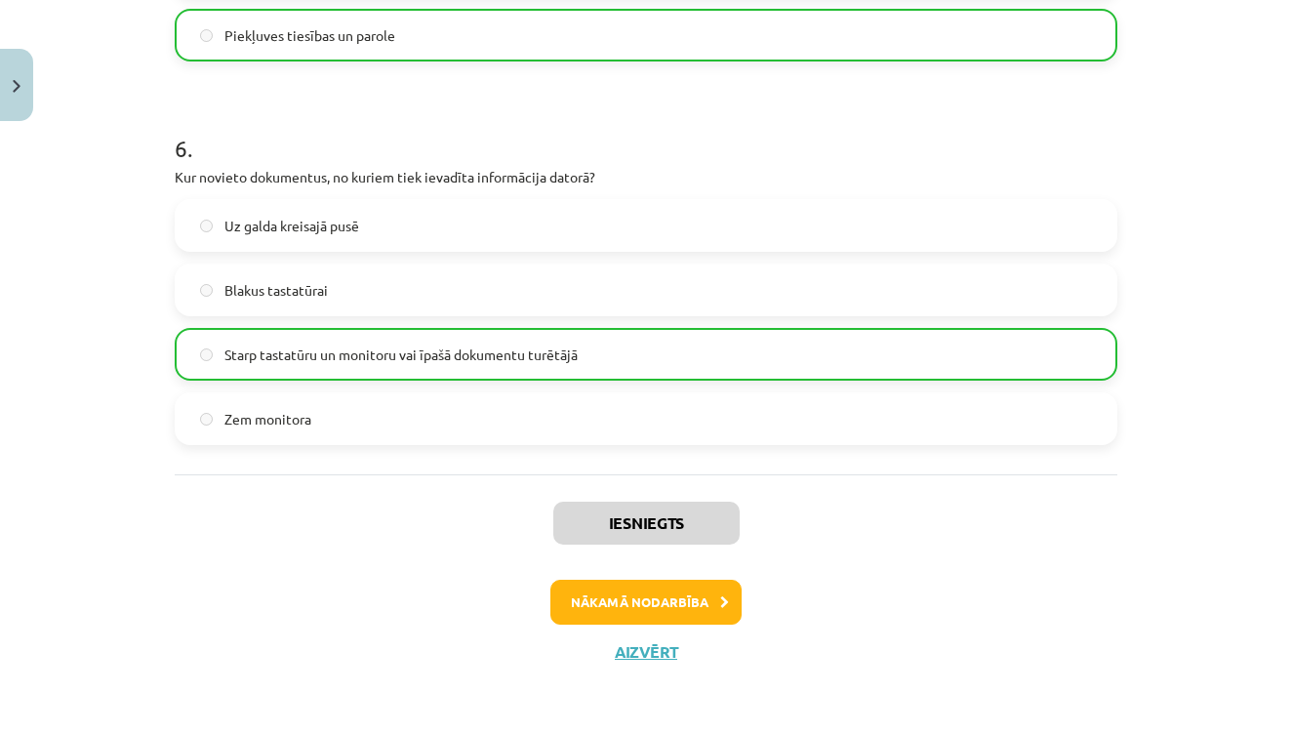
click at [707, 601] on button "Nākamā nodarbība" at bounding box center [645, 602] width 191 height 45
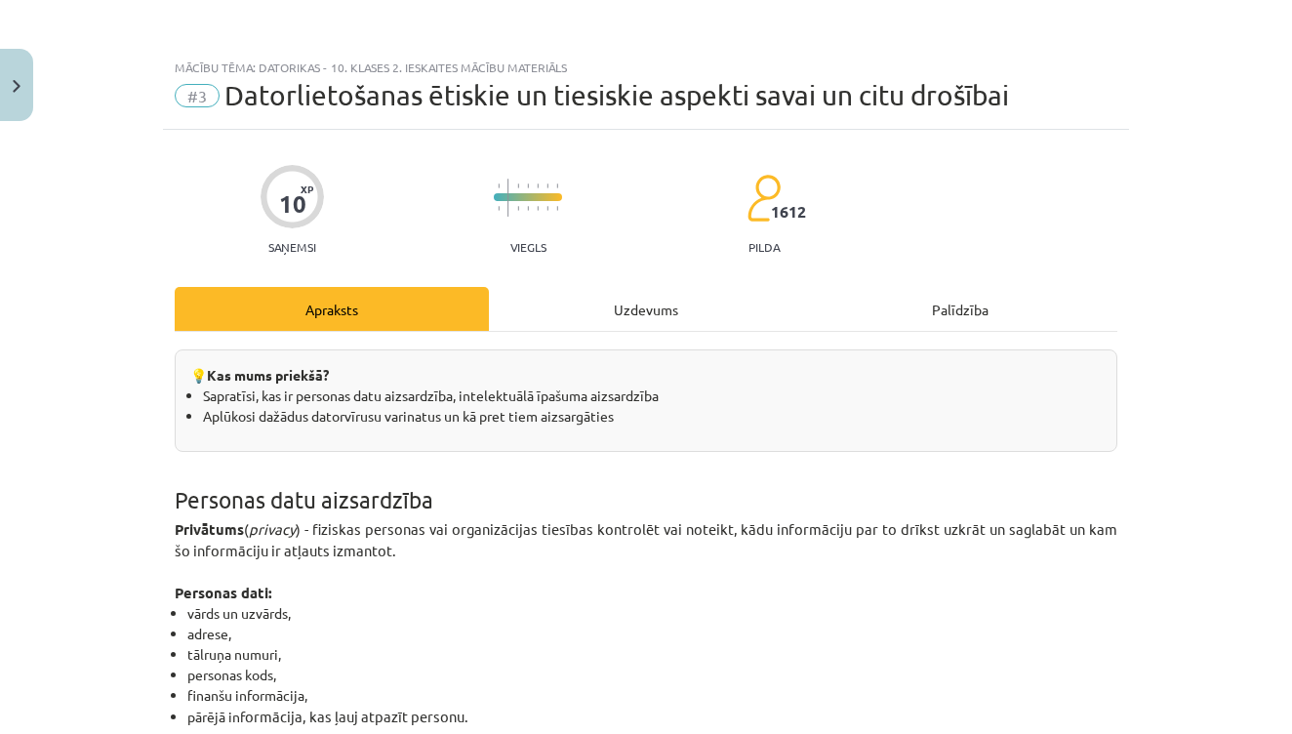
click at [27, 86] on button "Close" at bounding box center [16, 85] width 33 height 72
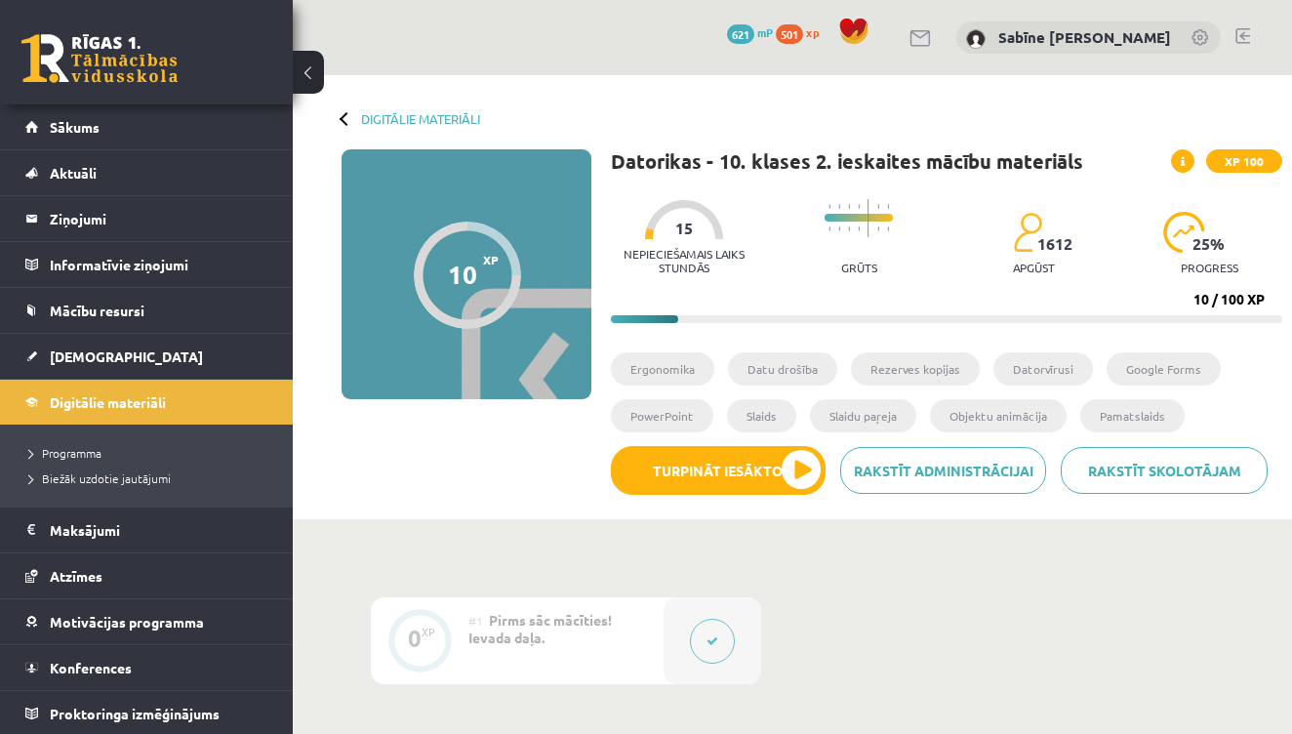
click at [339, 119] on div "Digitālie materiāli 10 XP XP 100 10 / 100 XP Datorikas - 10. klases 2. ieskaite…" at bounding box center [792, 297] width 999 height 444
click at [347, 117] on div at bounding box center [347, 118] width 14 height 14
click at [142, 388] on link "Digitālie materiāli" at bounding box center [146, 402] width 243 height 45
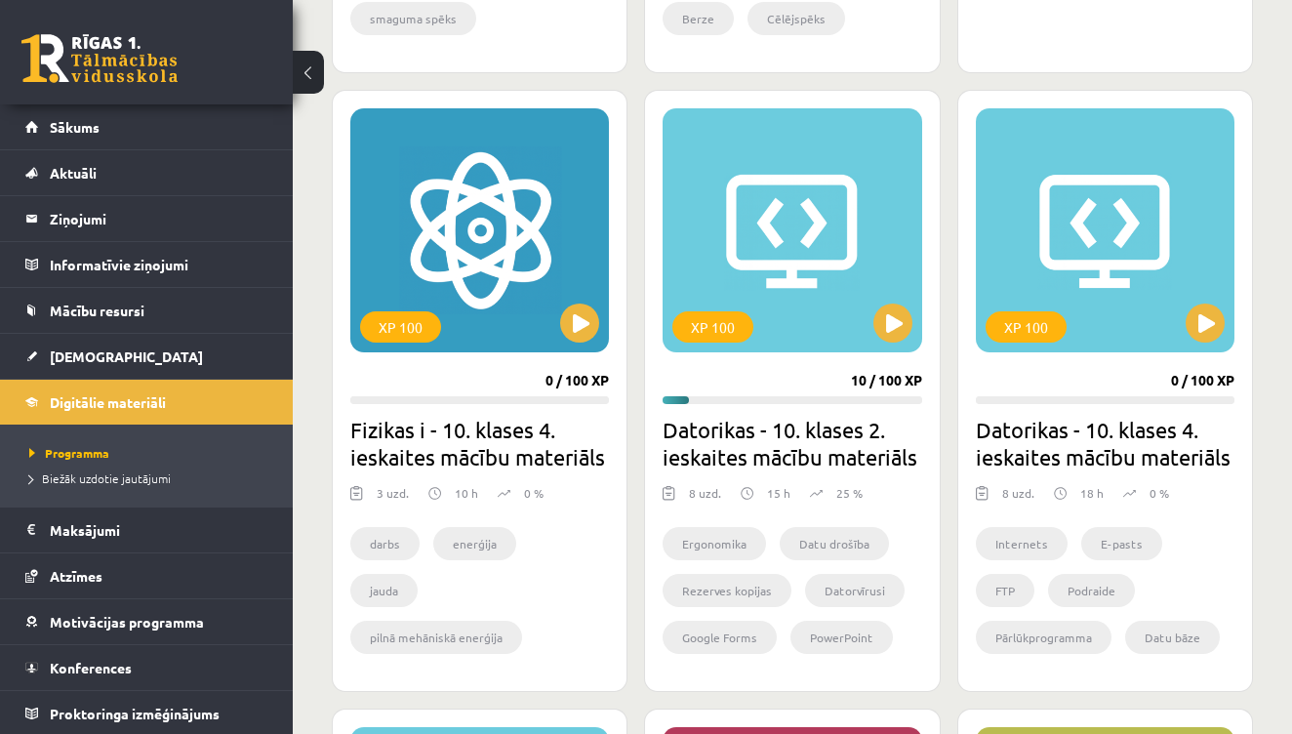
scroll to position [1085, 0]
